Goal: Transaction & Acquisition: Book appointment/travel/reservation

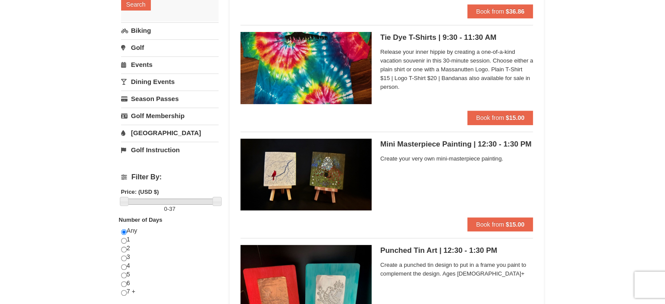
scroll to position [131, 0]
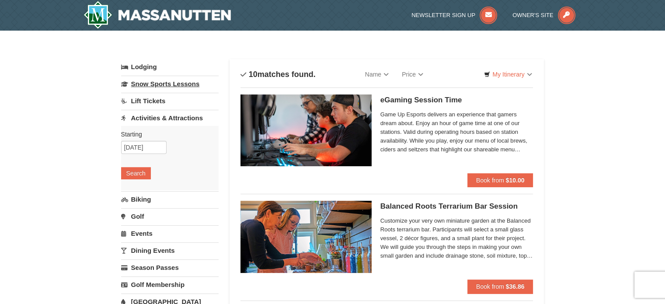
click at [174, 83] on link "Snow Sports Lessons" at bounding box center [169, 84] width 97 height 16
